Goal: Understand process/instructions: Learn about a topic

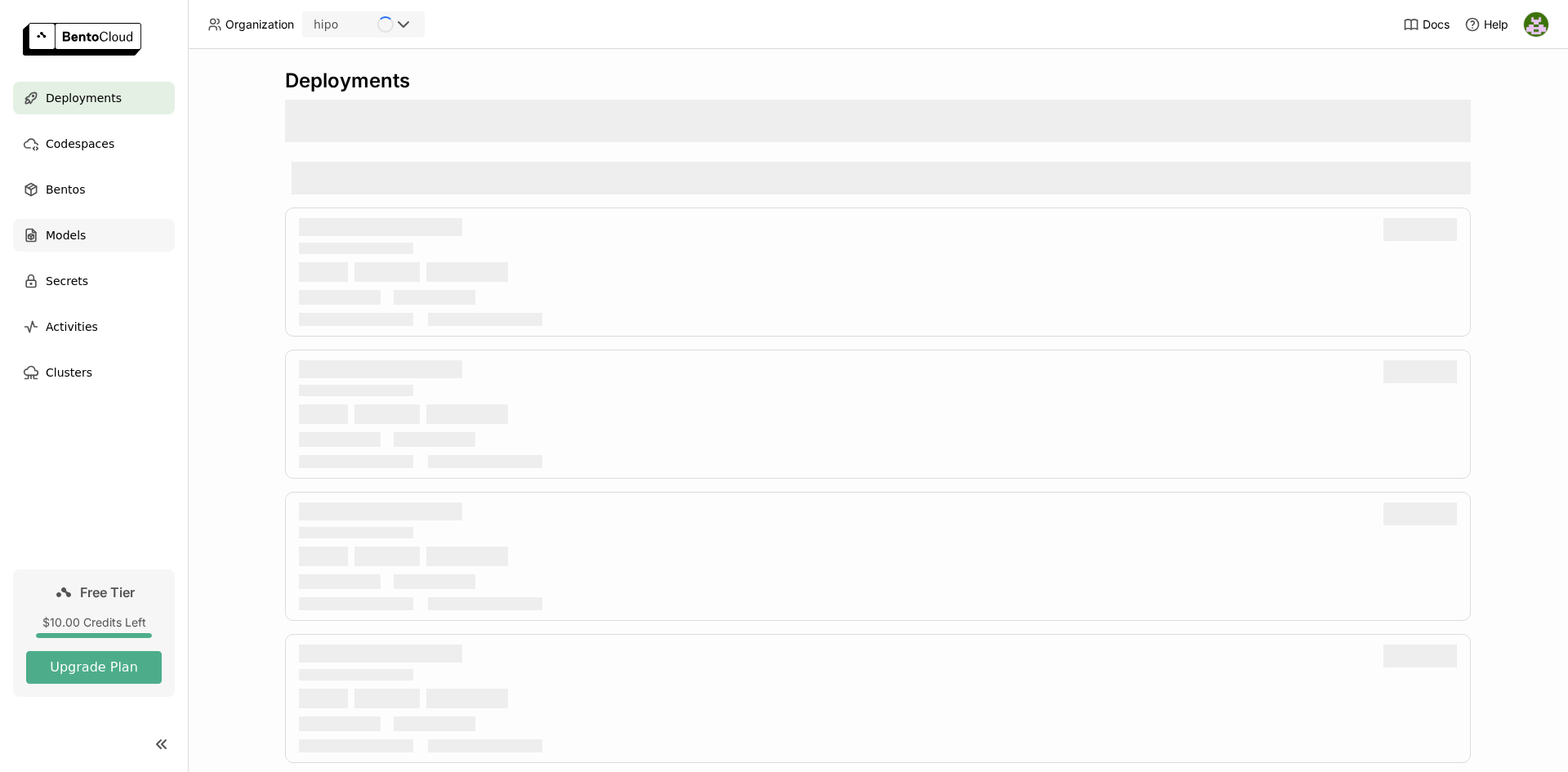
click at [77, 231] on span "Models" at bounding box center [65, 236] width 40 height 20
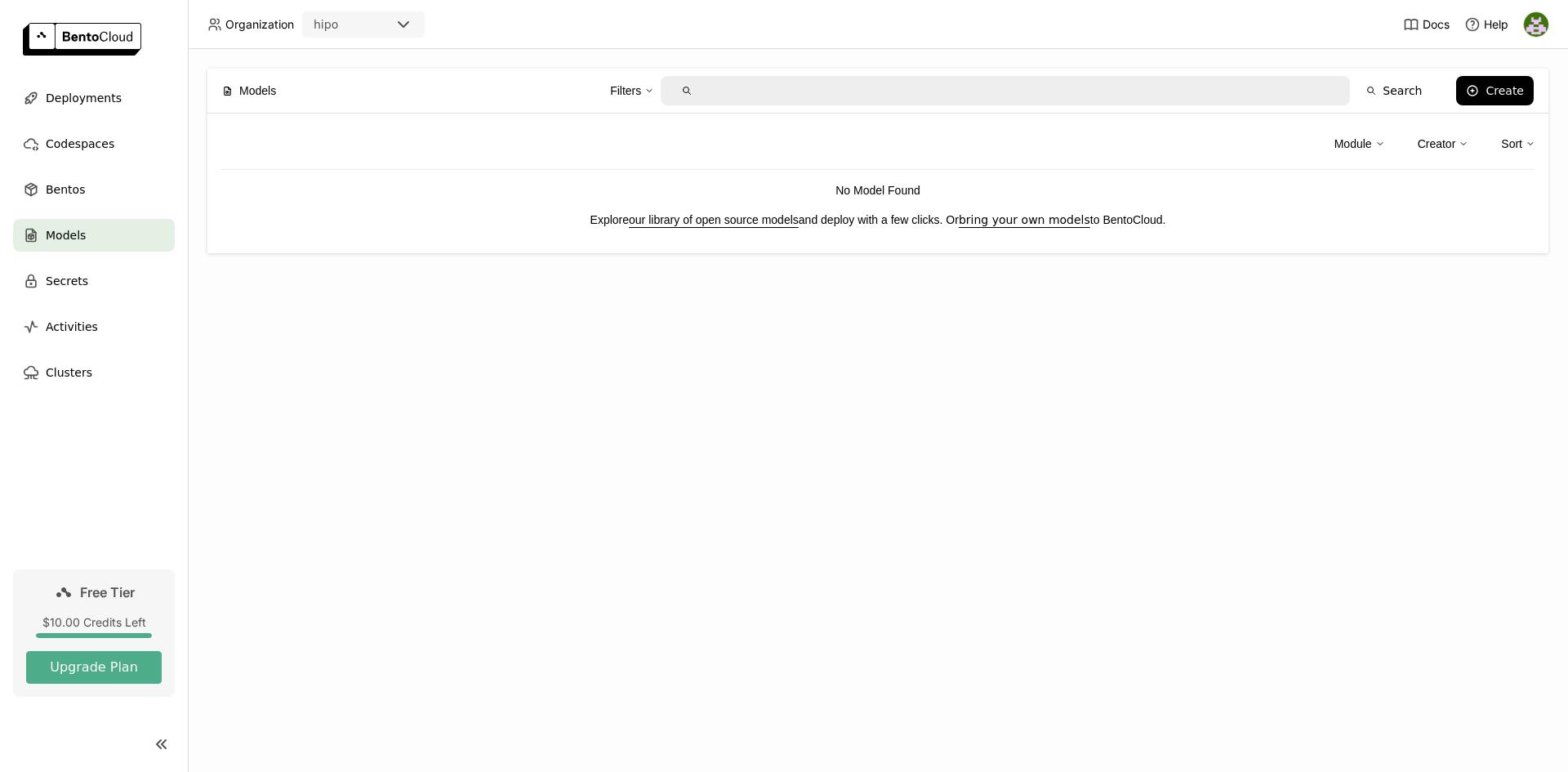
click at [726, 217] on link "our library of open source models" at bounding box center [714, 219] width 170 height 13
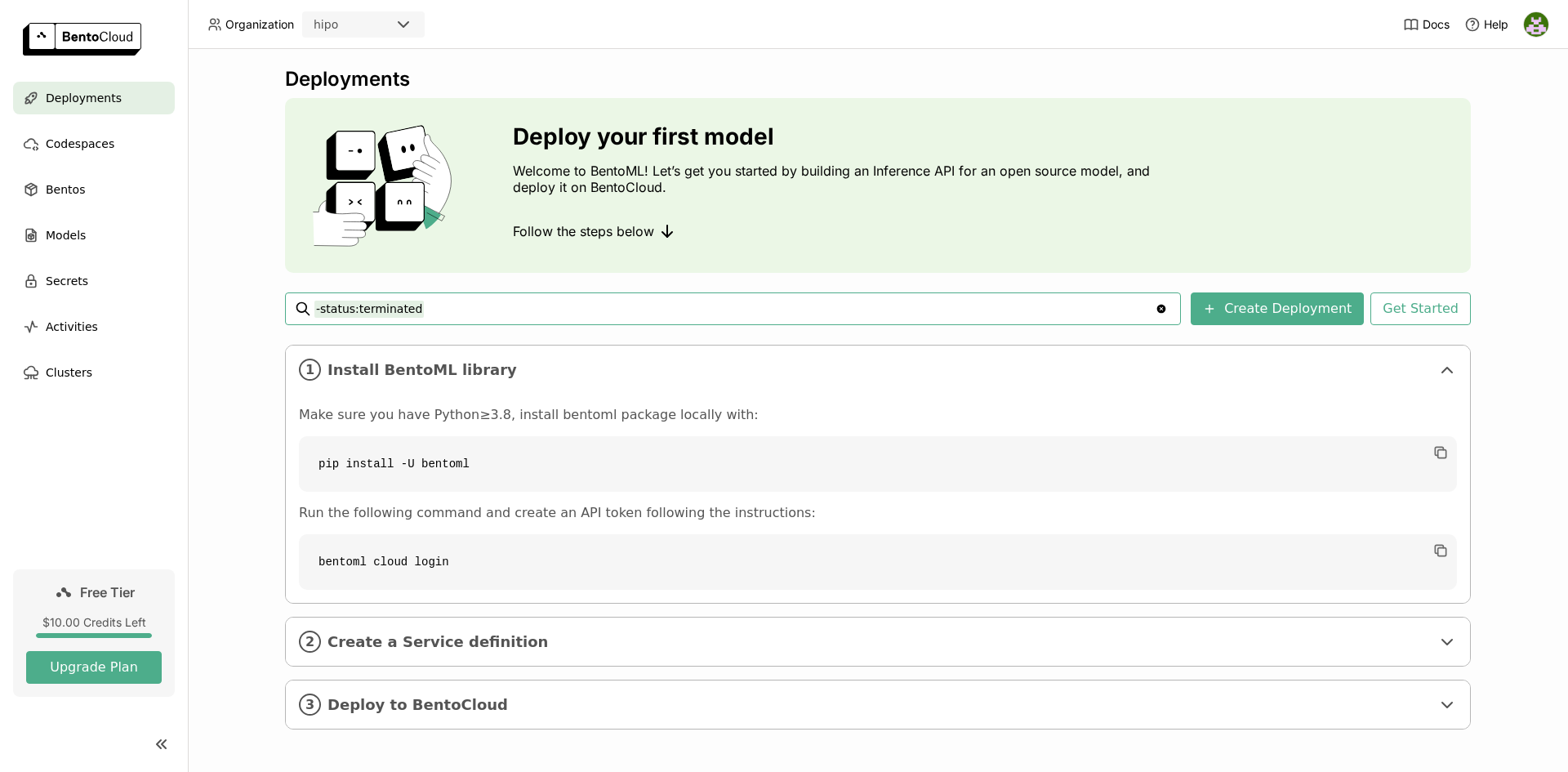
scroll to position [3, 0]
click at [116, 229] on div "Models" at bounding box center [94, 235] width 162 height 33
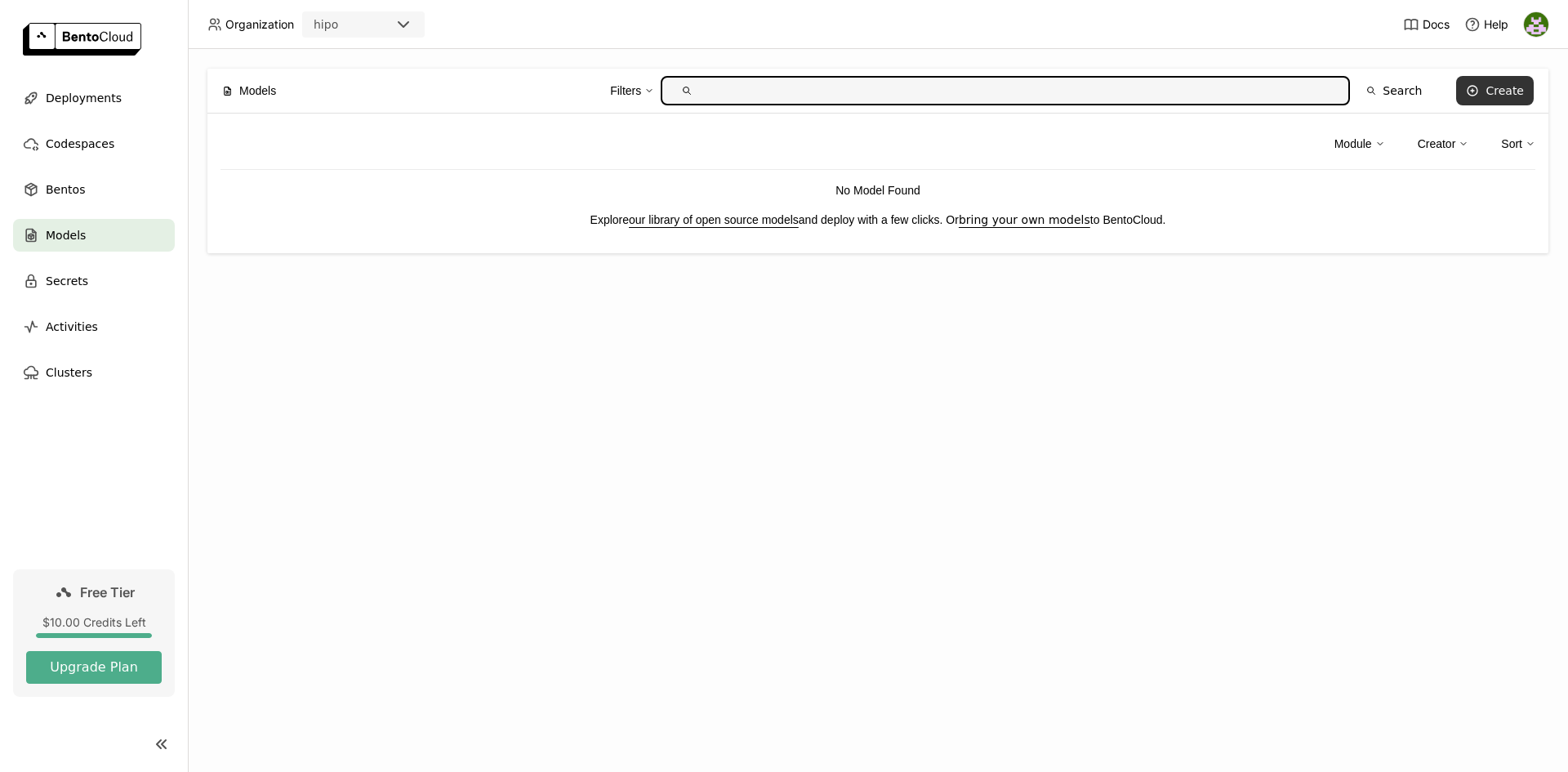
click at [1476, 97] on icon at bounding box center [1471, 90] width 13 height 13
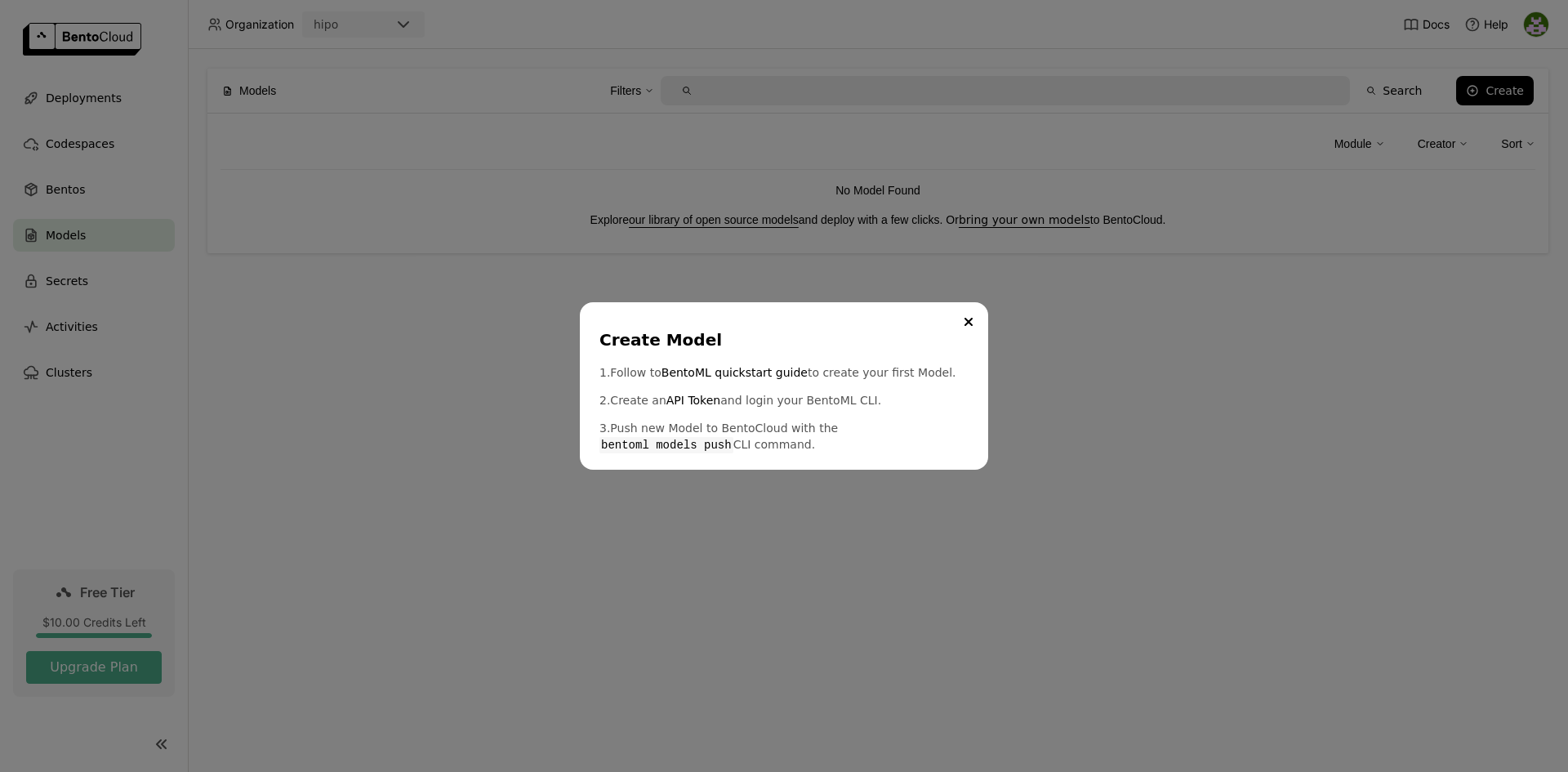
click at [1083, 512] on div "Create Model 1. Follow to BentoML quickstart guide to create your first Model. …" at bounding box center [784, 386] width 1568 height 772
